Goal: Information Seeking & Learning: Find specific page/section

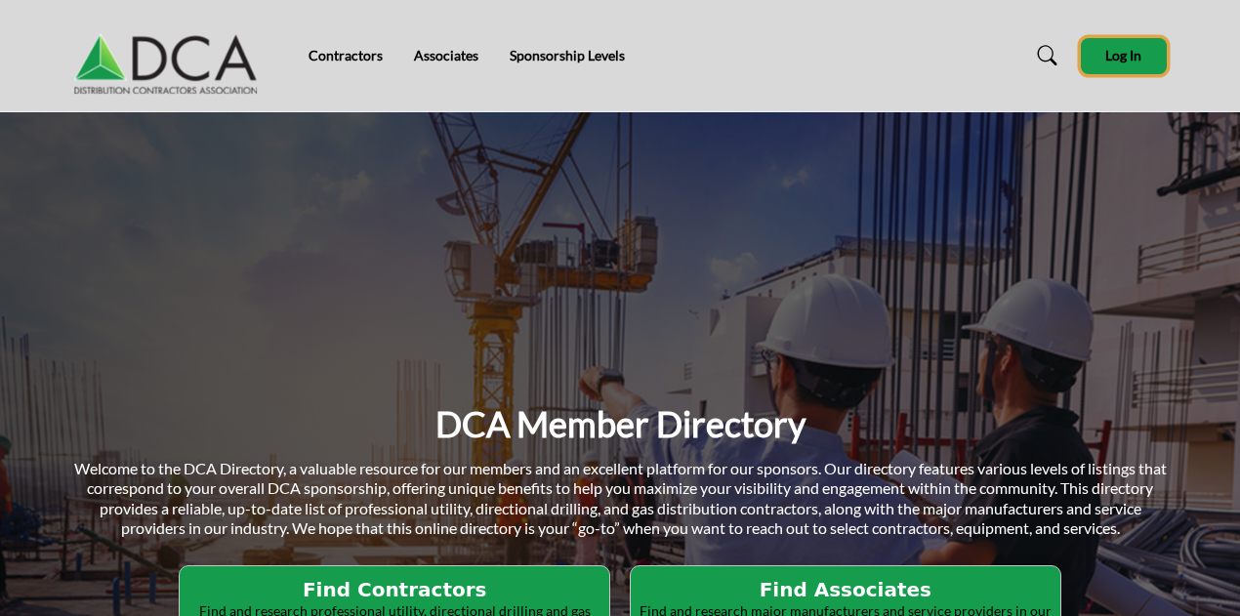
click at [1129, 63] on button "Log In" at bounding box center [1124, 56] width 86 height 36
click at [1127, 71] on button "Log In" at bounding box center [1124, 56] width 86 height 36
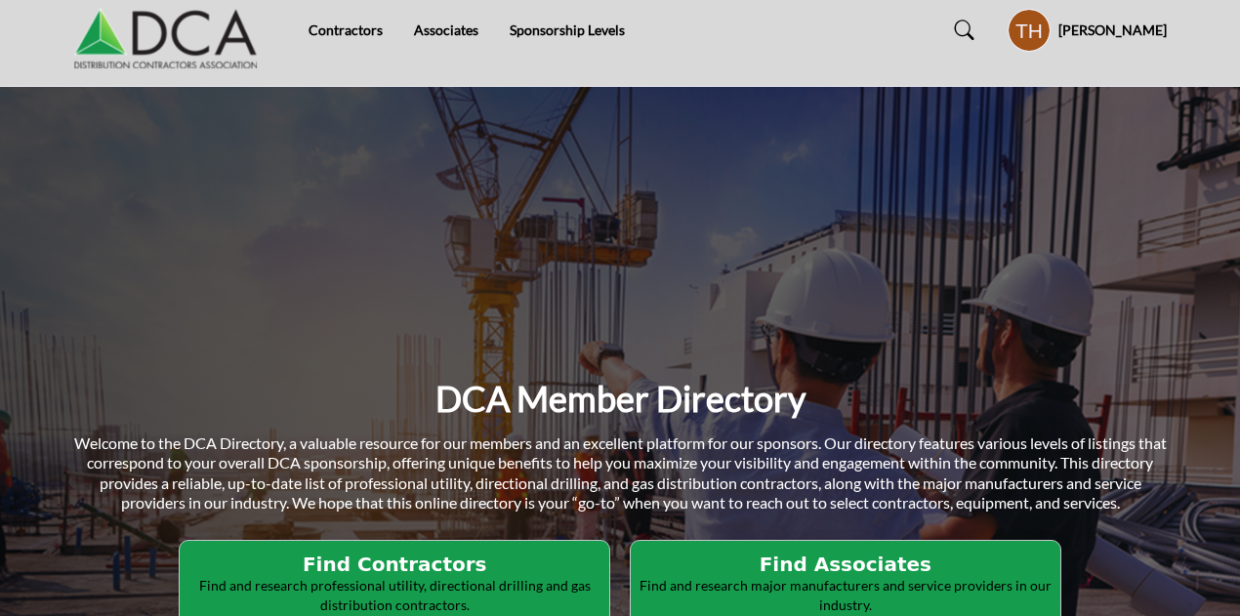
scroll to position [39, 0]
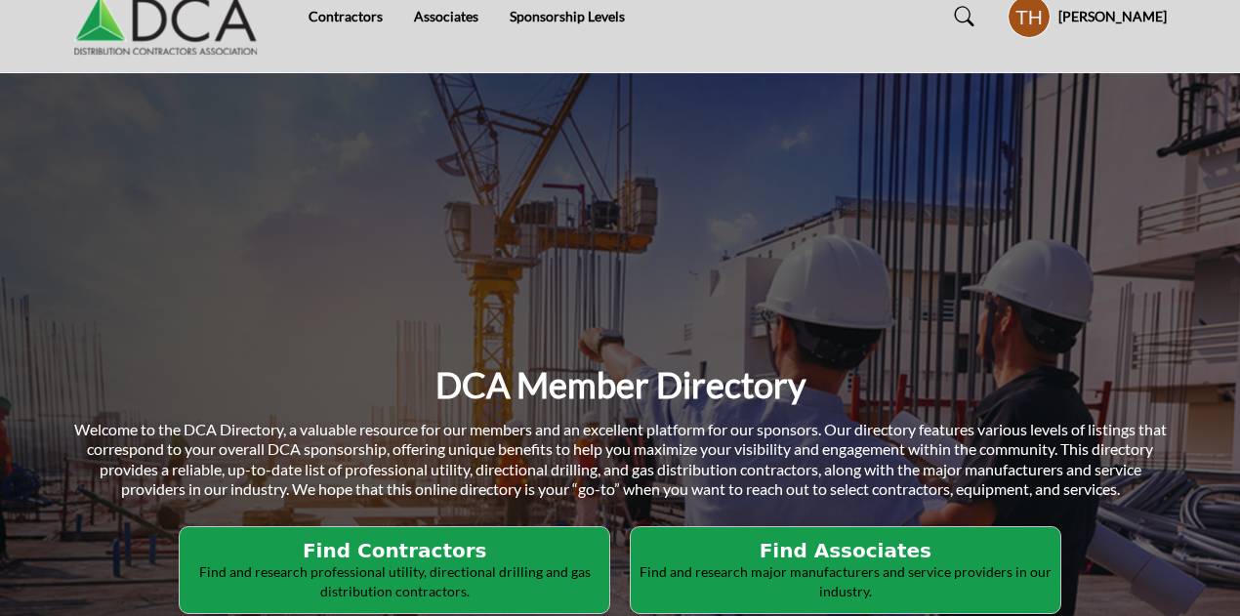
click at [1120, 15] on h5 "[PERSON_NAME]" at bounding box center [1113, 17] width 108 height 20
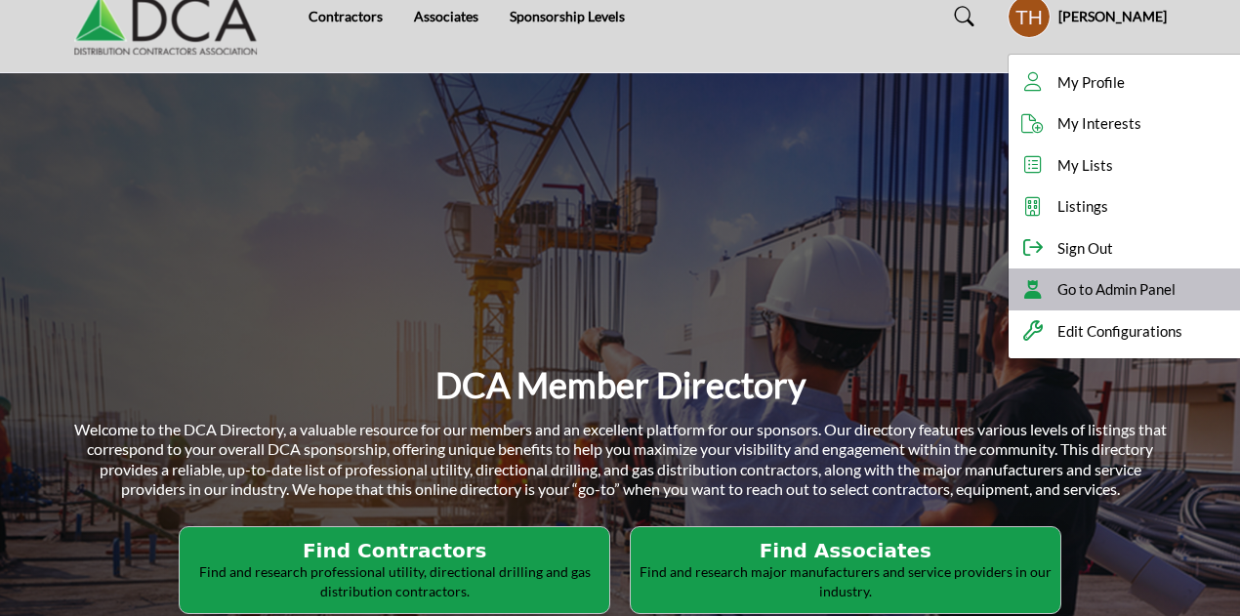
click at [1119, 285] on span "Go to Admin Panel" at bounding box center [1117, 289] width 118 height 22
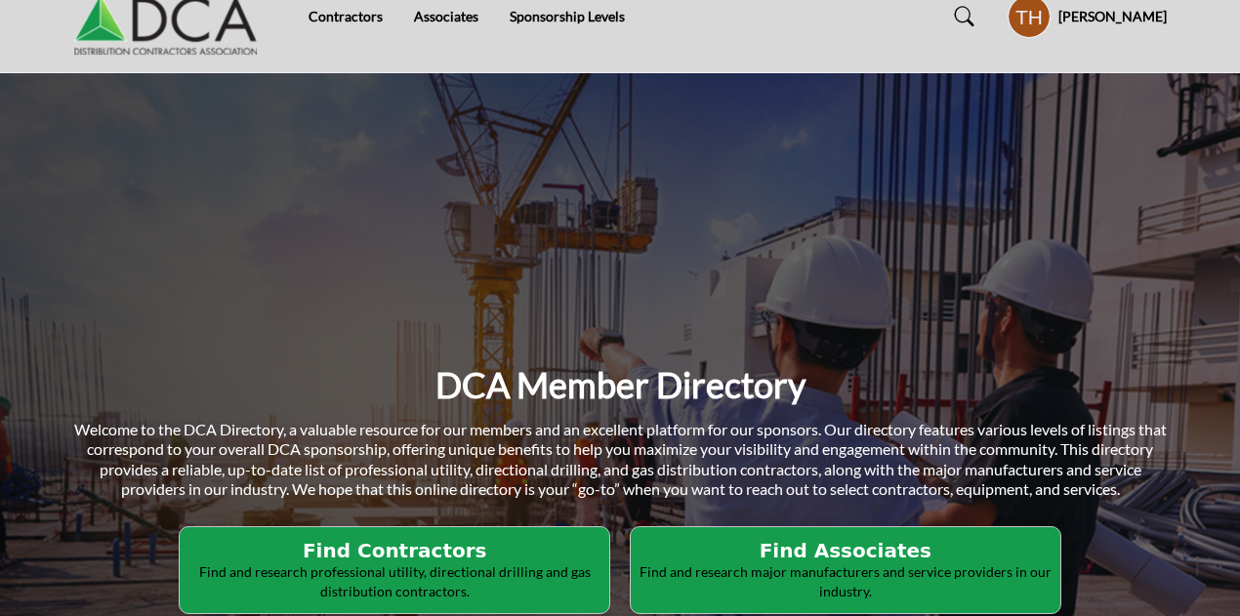
click at [797, 565] on p "Find and research major manufacturers and service providers in our industry." at bounding box center [846, 581] width 418 height 38
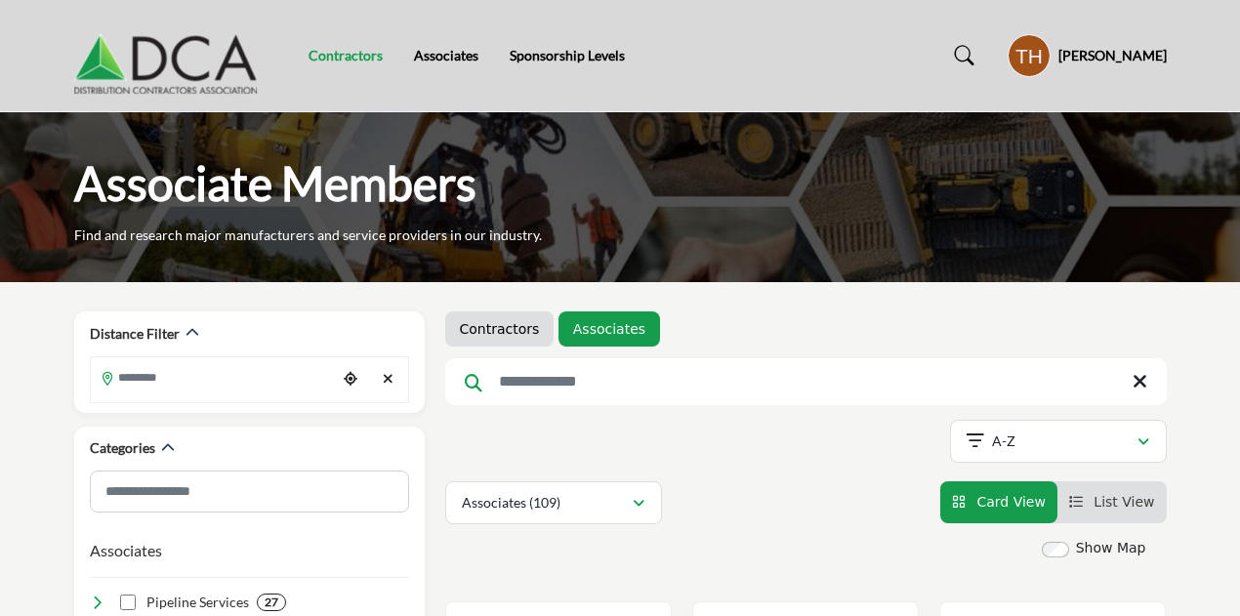
click at [344, 60] on link "Contractors" at bounding box center [346, 55] width 74 height 17
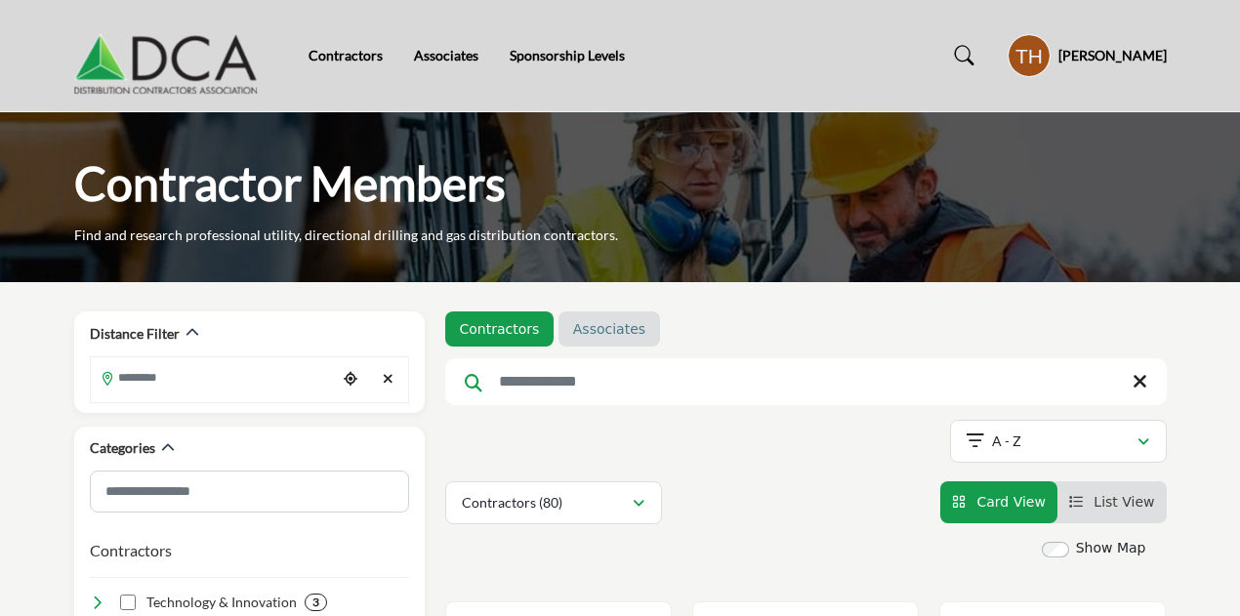
click at [573, 324] on link "Associates" at bounding box center [609, 329] width 72 height 20
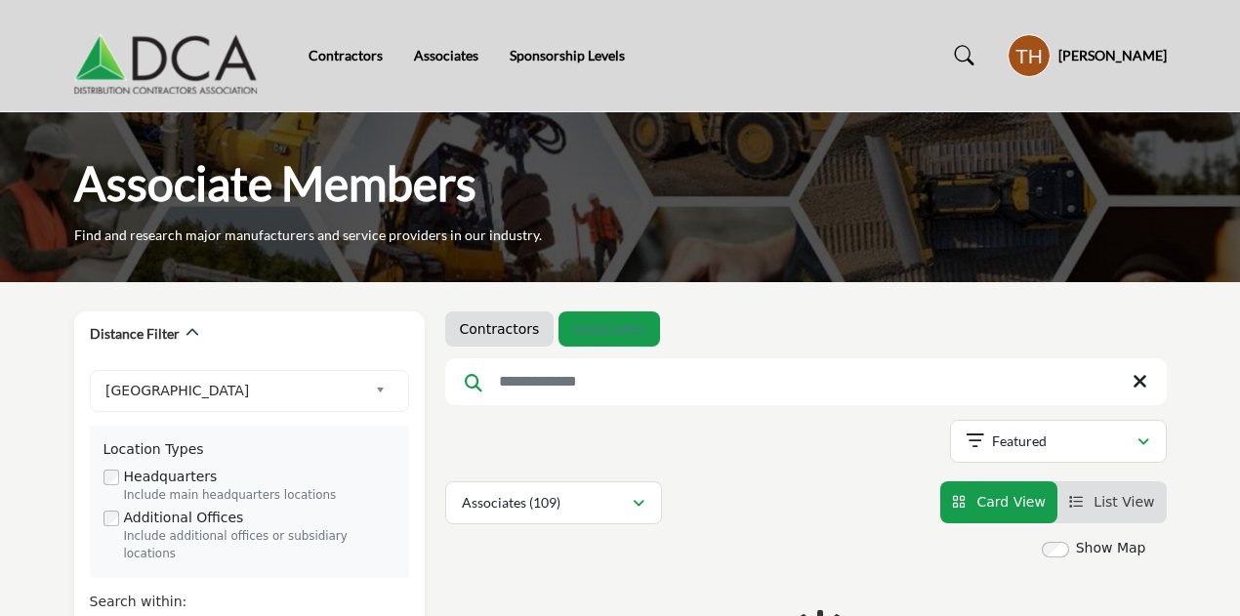
click at [573, 324] on link "Associates" at bounding box center [609, 329] width 72 height 20
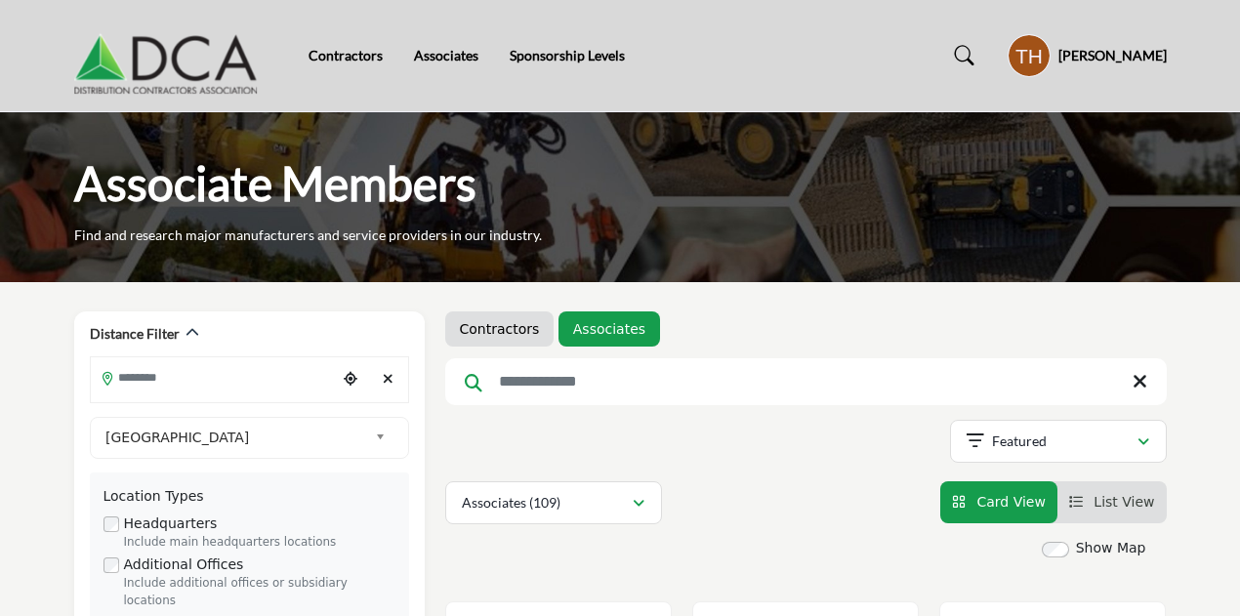
click at [1119, 58] on h5 "[PERSON_NAME]" at bounding box center [1113, 56] width 108 height 20
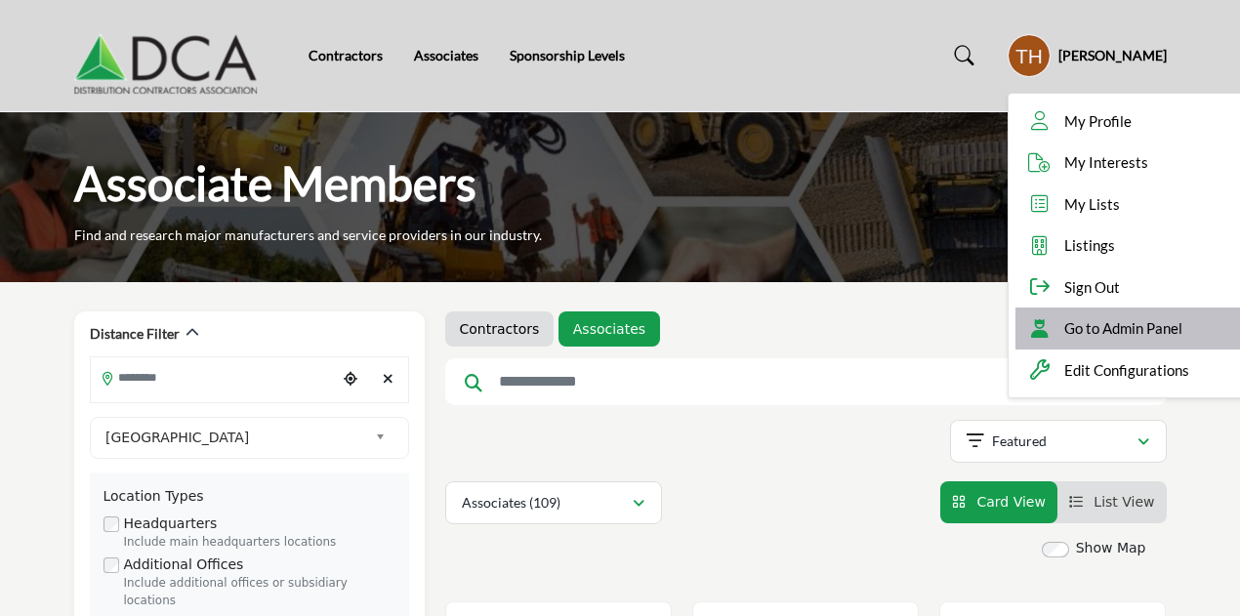
click at [1129, 328] on span "Go to Admin Panel" at bounding box center [1123, 328] width 118 height 22
